Goal: Task Accomplishment & Management: Use online tool/utility

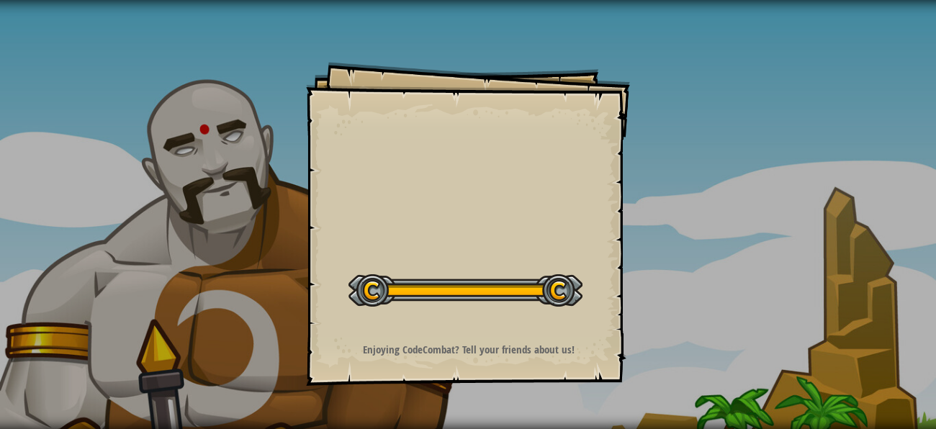
click at [577, 284] on div at bounding box center [465, 290] width 234 height 32
click at [544, 346] on div "Run ⇧↵ No New Code to Rank Rank My Game! Submitting... Submitted for Ranking Fa…" at bounding box center [731, 211] width 412 height 422
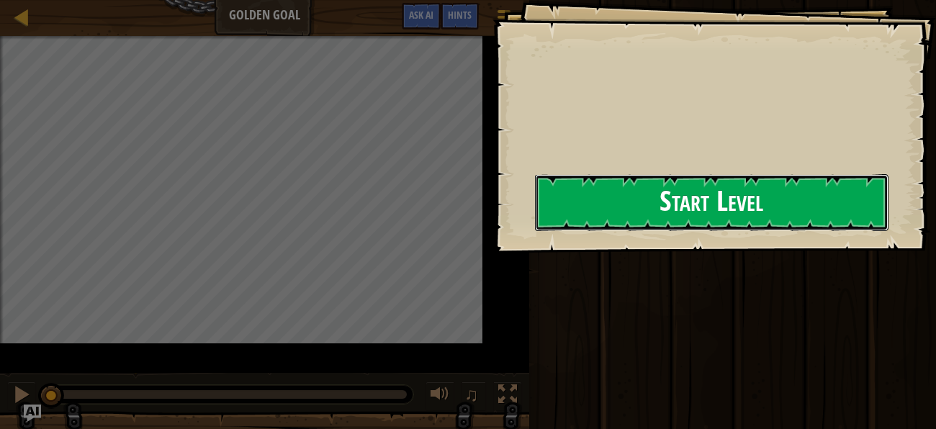
click at [554, 231] on button "Start Level" at bounding box center [711, 202] width 353 height 57
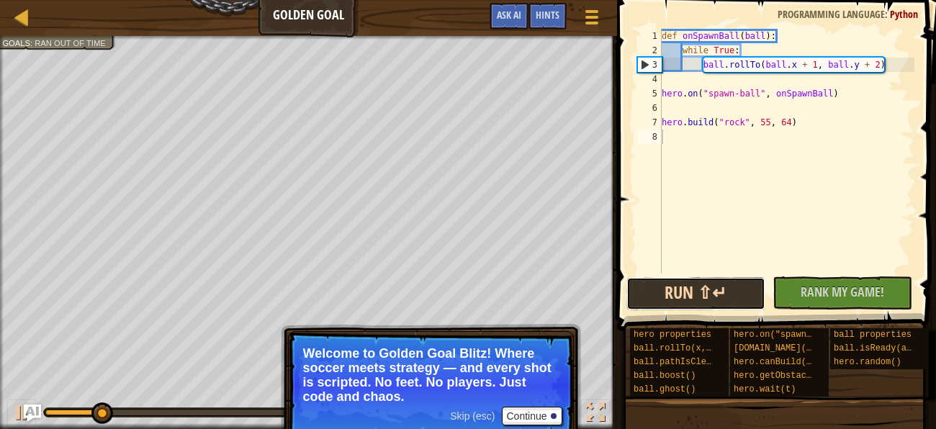
click at [723, 300] on button "Run ⇧↵" at bounding box center [695, 293] width 139 height 33
click at [670, 292] on button "Running" at bounding box center [695, 293] width 139 height 33
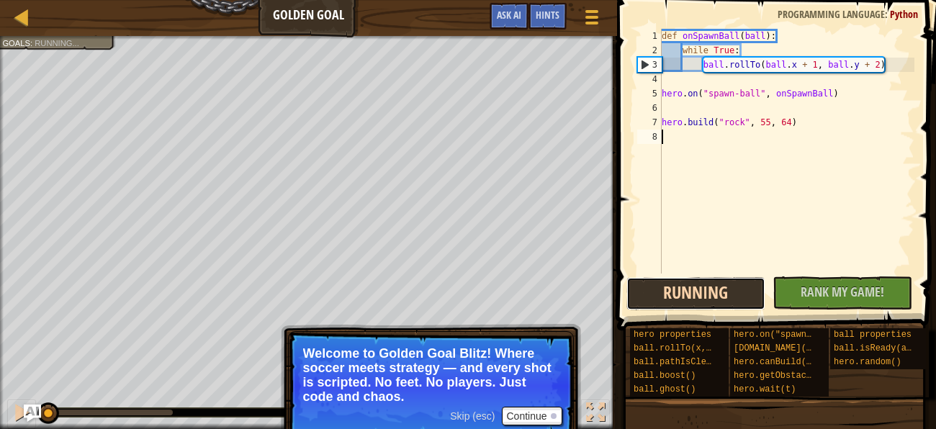
click at [670, 292] on button "Running" at bounding box center [695, 293] width 139 height 33
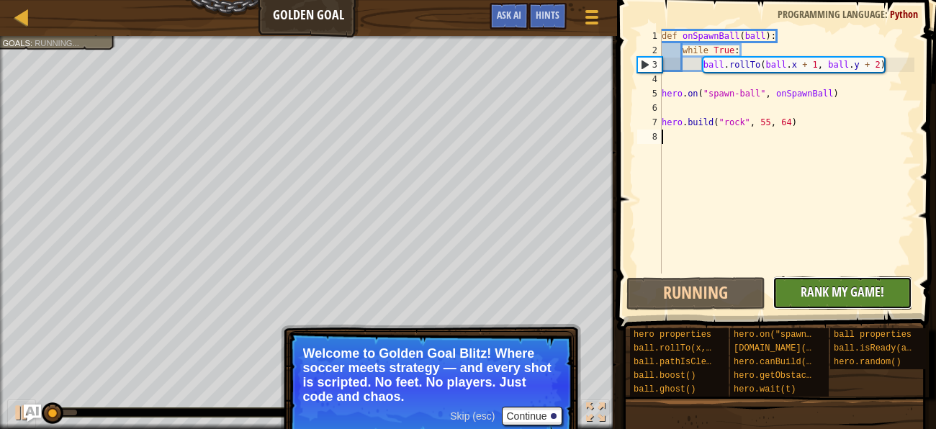
click at [865, 296] on span "Rank My Game!" at bounding box center [843, 292] width 84 height 18
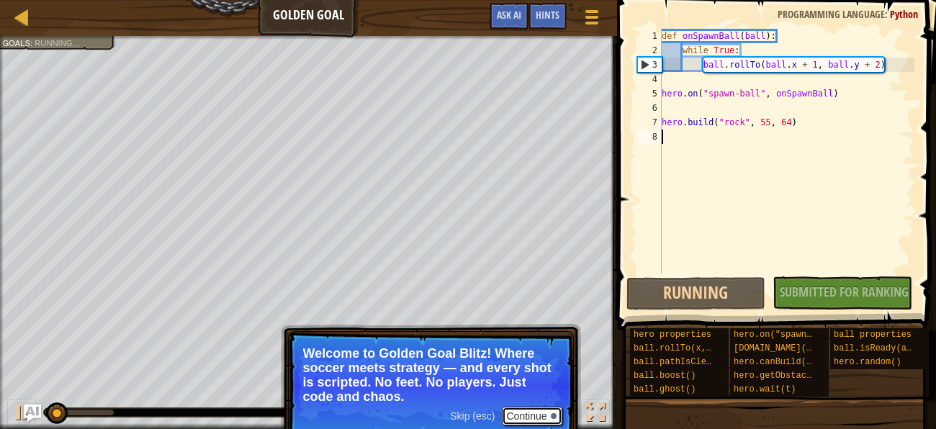
click at [540, 416] on button "Continue" at bounding box center [532, 416] width 60 height 19
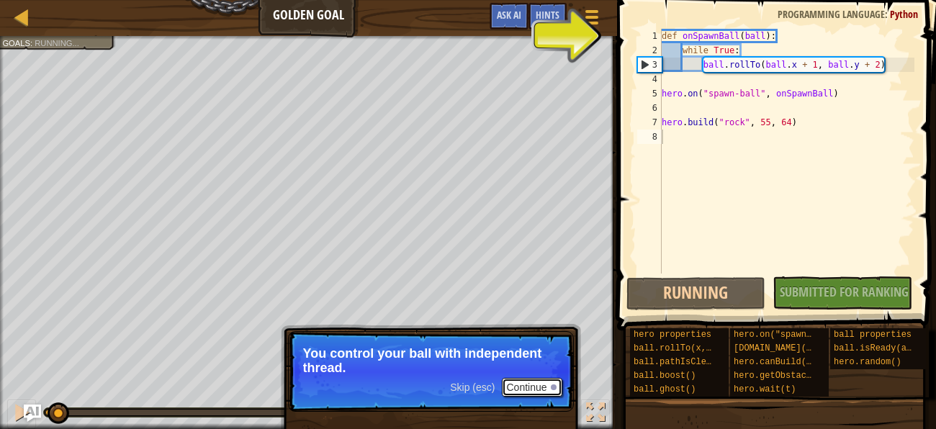
click at [539, 387] on button "Continue" at bounding box center [532, 387] width 60 height 19
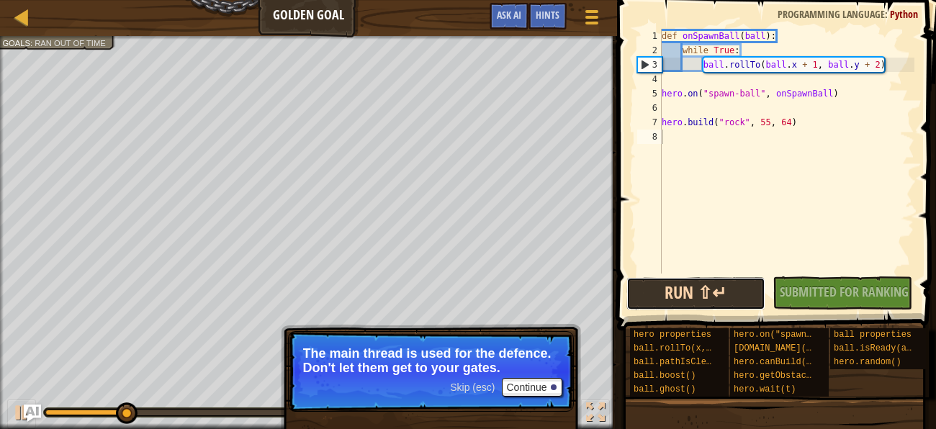
click at [736, 292] on button "Run ⇧↵" at bounding box center [695, 293] width 139 height 33
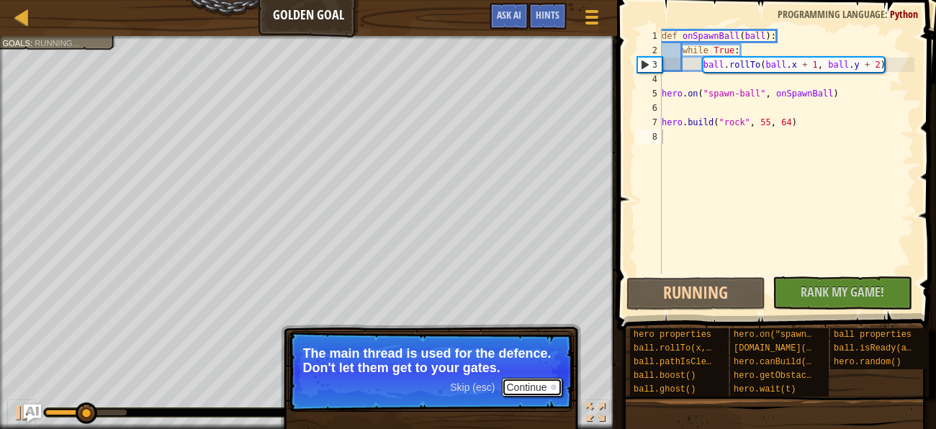
click at [556, 389] on button "Continue" at bounding box center [532, 387] width 60 height 19
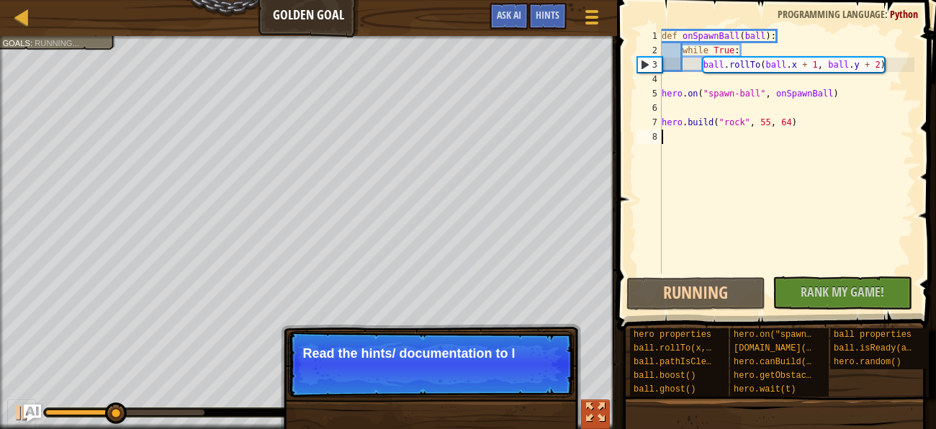
click at [596, 416] on div at bounding box center [595, 412] width 19 height 19
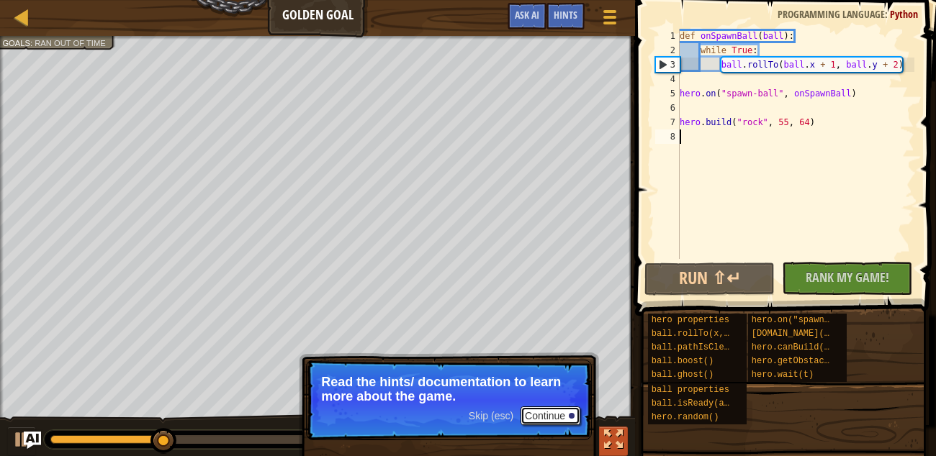
click at [557, 420] on button "Continue" at bounding box center [550, 416] width 60 height 19
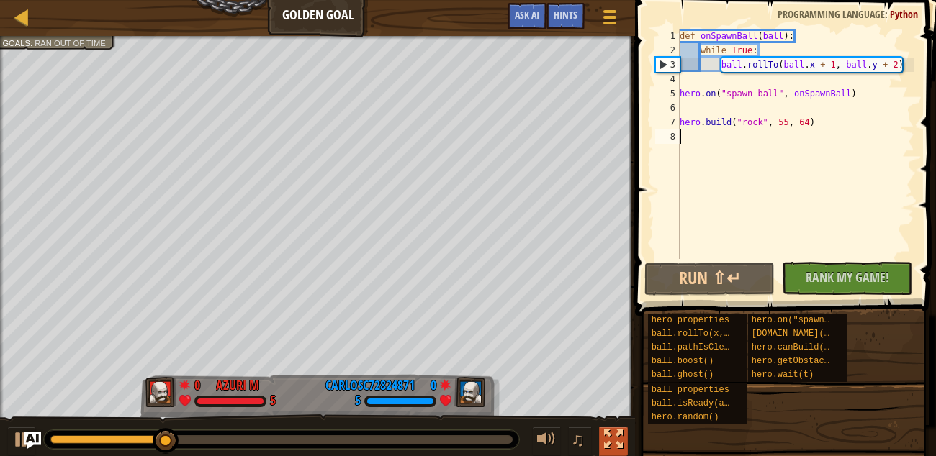
scroll to position [6, 0]
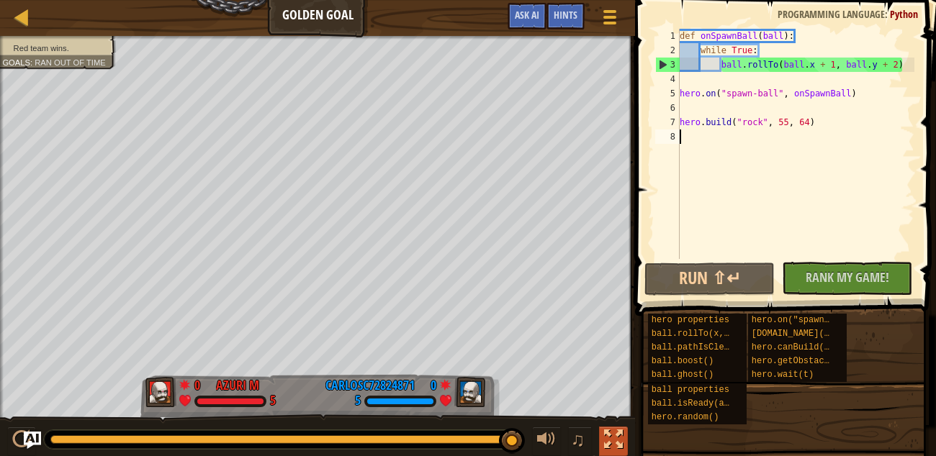
type textarea "j"
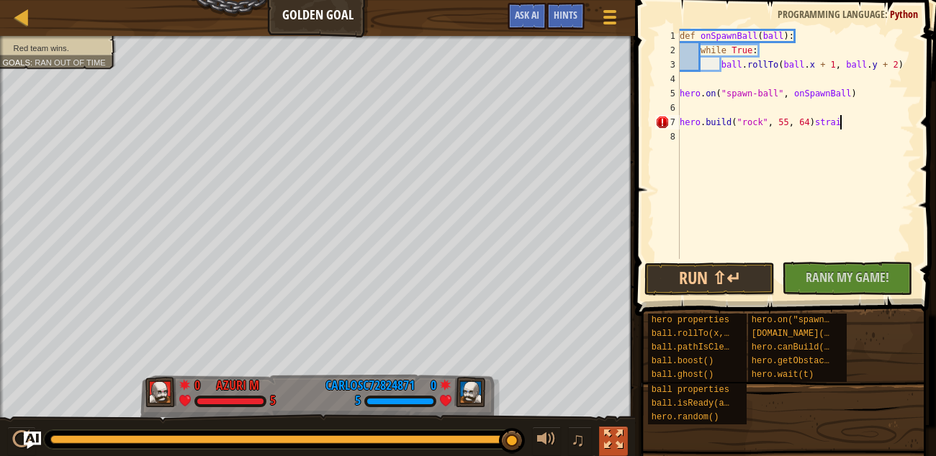
scroll to position [6, 13]
type textarea "[DOMAIN_NAME]("rock", 55, 64)strait"
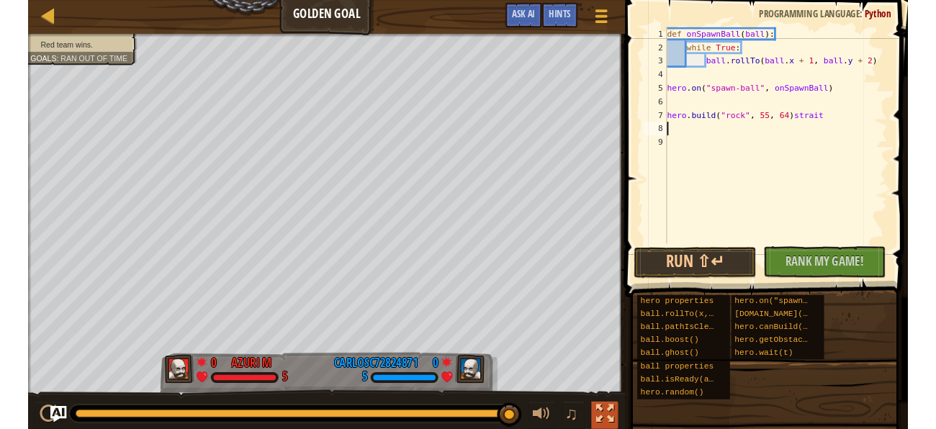
scroll to position [6, 0]
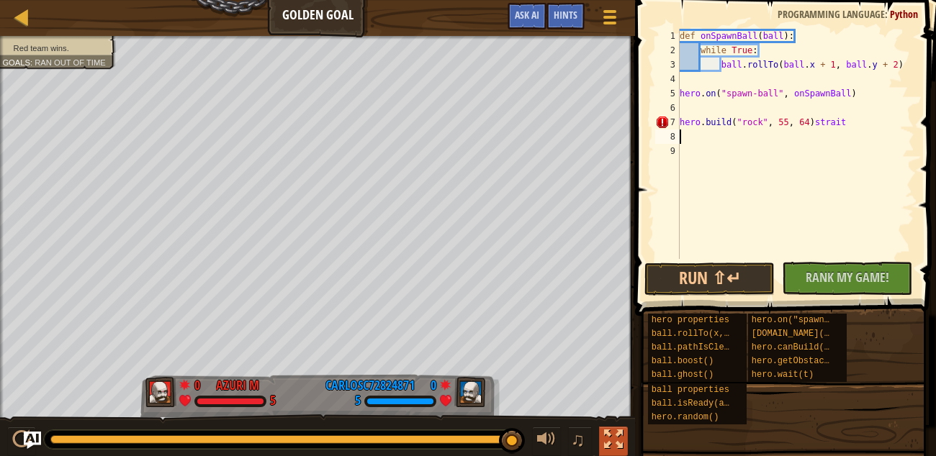
click at [780, 184] on div "def onSpawnBall ( ball ) : while True : ball . rollTo ( ball . x + 1 , ball . y…" at bounding box center [796, 158] width 238 height 259
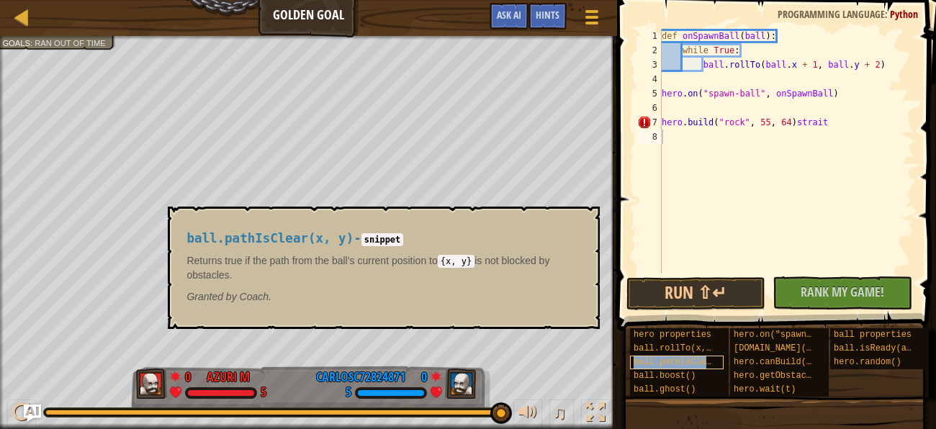
click at [659, 359] on span "ball.pathIsClear(x, y)" at bounding box center [690, 362] width 114 height 10
click at [404, 240] on code "snippet" at bounding box center [382, 239] width 42 height 13
click at [575, 225] on div "ball.pathIsClear(x, y) - snippet Returns true if the path from the ball’s curre…" at bounding box center [379, 267] width 407 height 99
click at [580, 222] on button "×" at bounding box center [584, 223] width 12 height 20
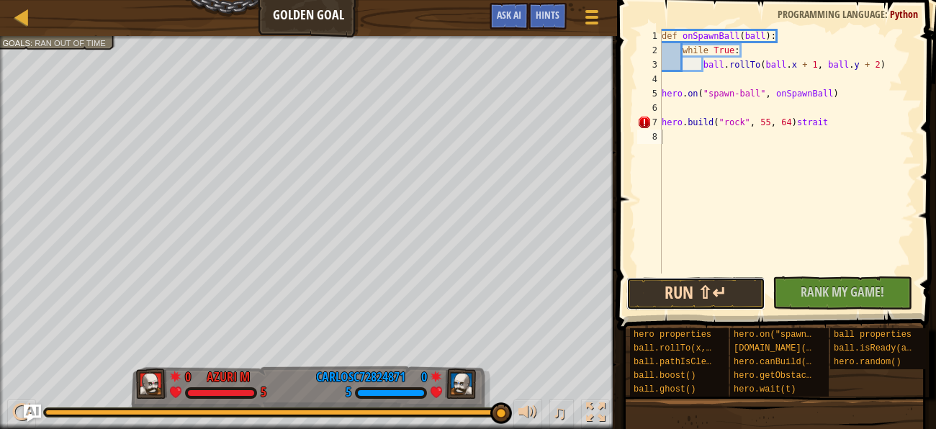
click at [722, 297] on button "Run ⇧↵" at bounding box center [695, 293] width 139 height 33
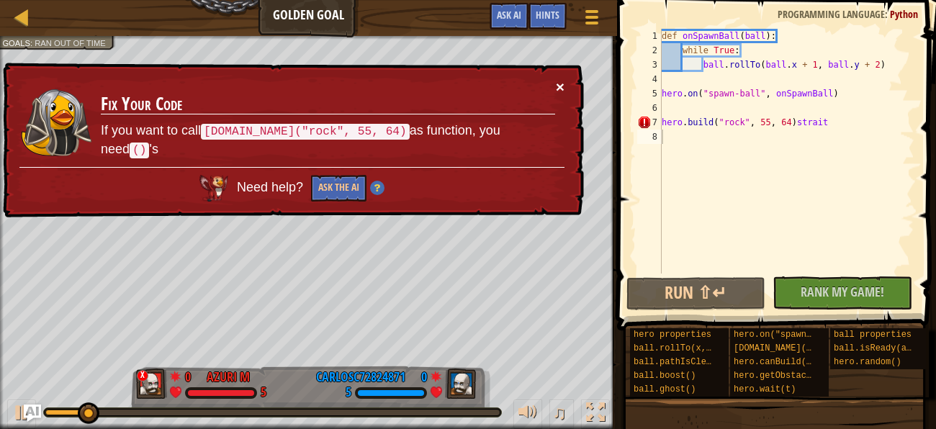
click at [559, 86] on button "×" at bounding box center [560, 86] width 9 height 15
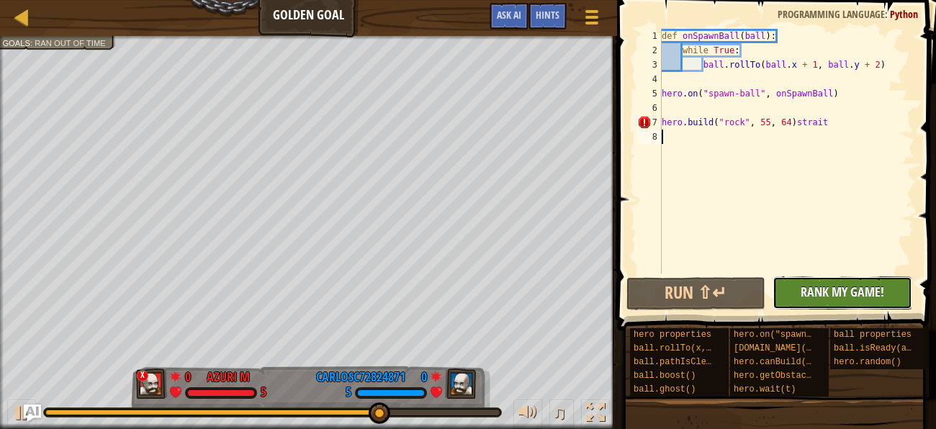
click at [818, 299] on span "Rank My Game!" at bounding box center [843, 292] width 84 height 18
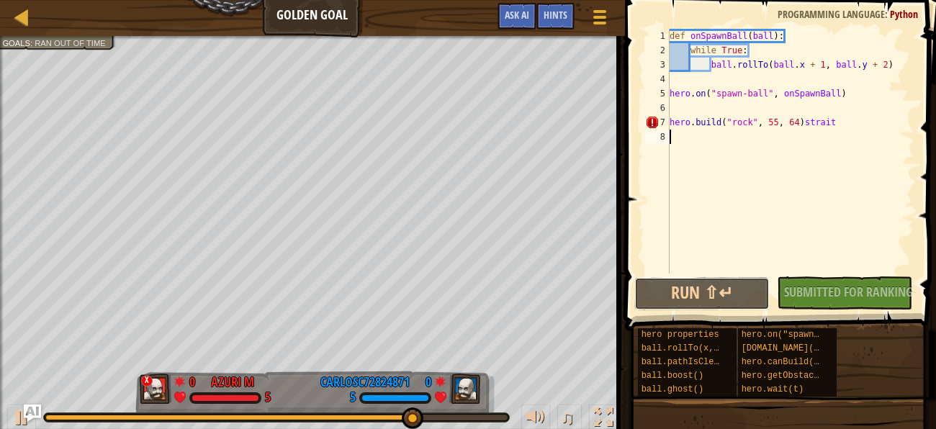
click at [705, 301] on button "Run ⇧↵" at bounding box center [701, 293] width 135 height 33
click at [721, 330] on div "hero properties" at bounding box center [685, 335] width 94 height 14
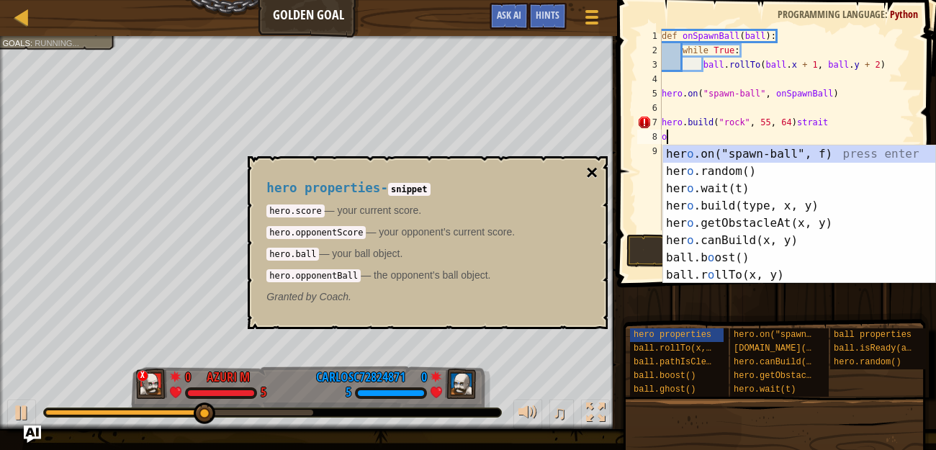
type textarea "o"
click at [592, 176] on button "×" at bounding box center [592, 173] width 12 height 20
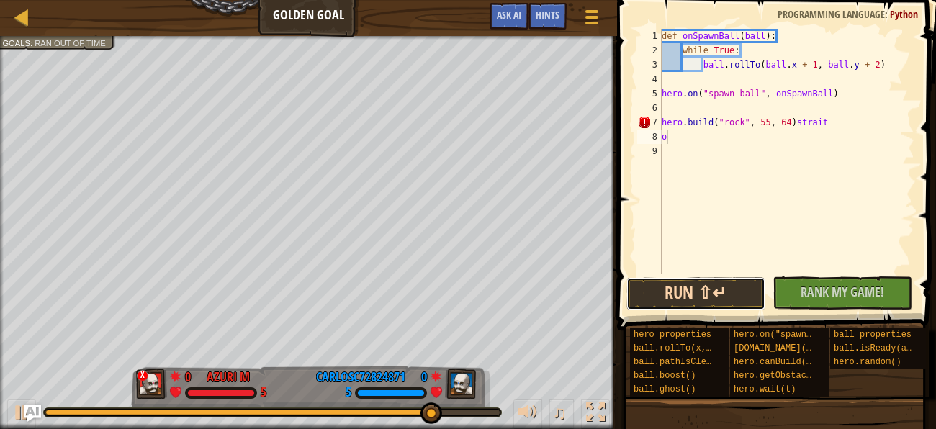
click at [691, 302] on button "Run ⇧↵" at bounding box center [695, 293] width 139 height 33
